Goal: Information Seeking & Learning: Learn about a topic

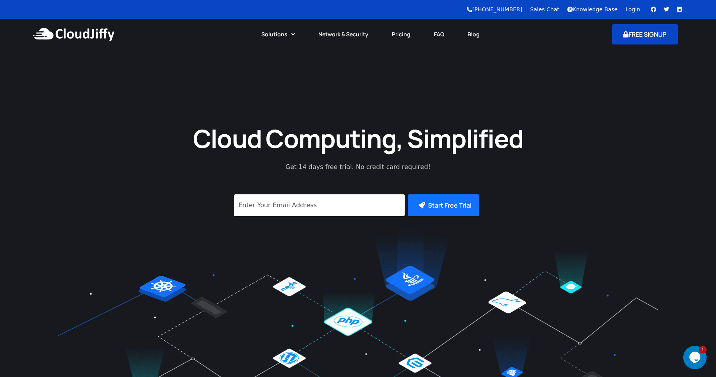
click at [657, 29] on button "FREE SIGNUP" at bounding box center [645, 34] width 66 height 20
click at [468, 34] on link "Blog" at bounding box center [474, 34] width 36 height 17
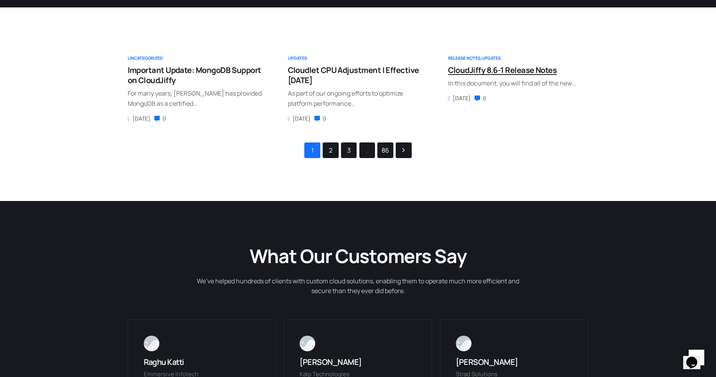
scroll to position [141, 0]
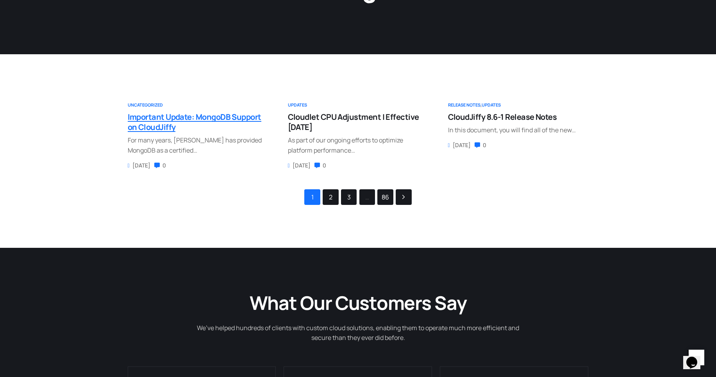
click at [220, 121] on span "Important Update: MongoDB Support on CloudJiffy" at bounding box center [195, 122] width 134 height 21
